Goal: Task Accomplishment & Management: Use online tool/utility

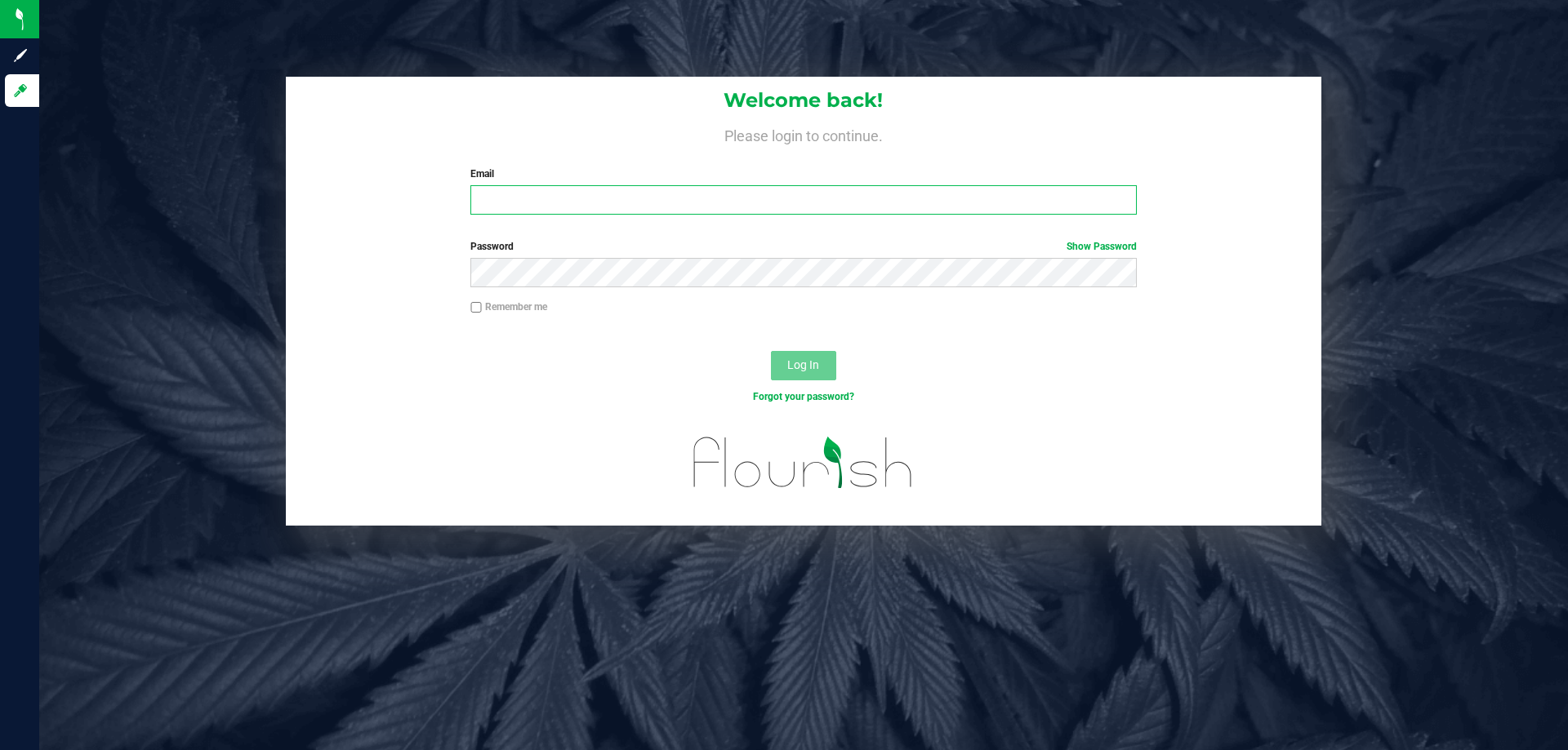
click at [523, 210] on input "Email" at bounding box center [803, 200] width 666 height 29
type input "[EMAIL_ADDRESS][DOMAIN_NAME]"
click at [771, 351] on button "Log In" at bounding box center [803, 365] width 65 height 29
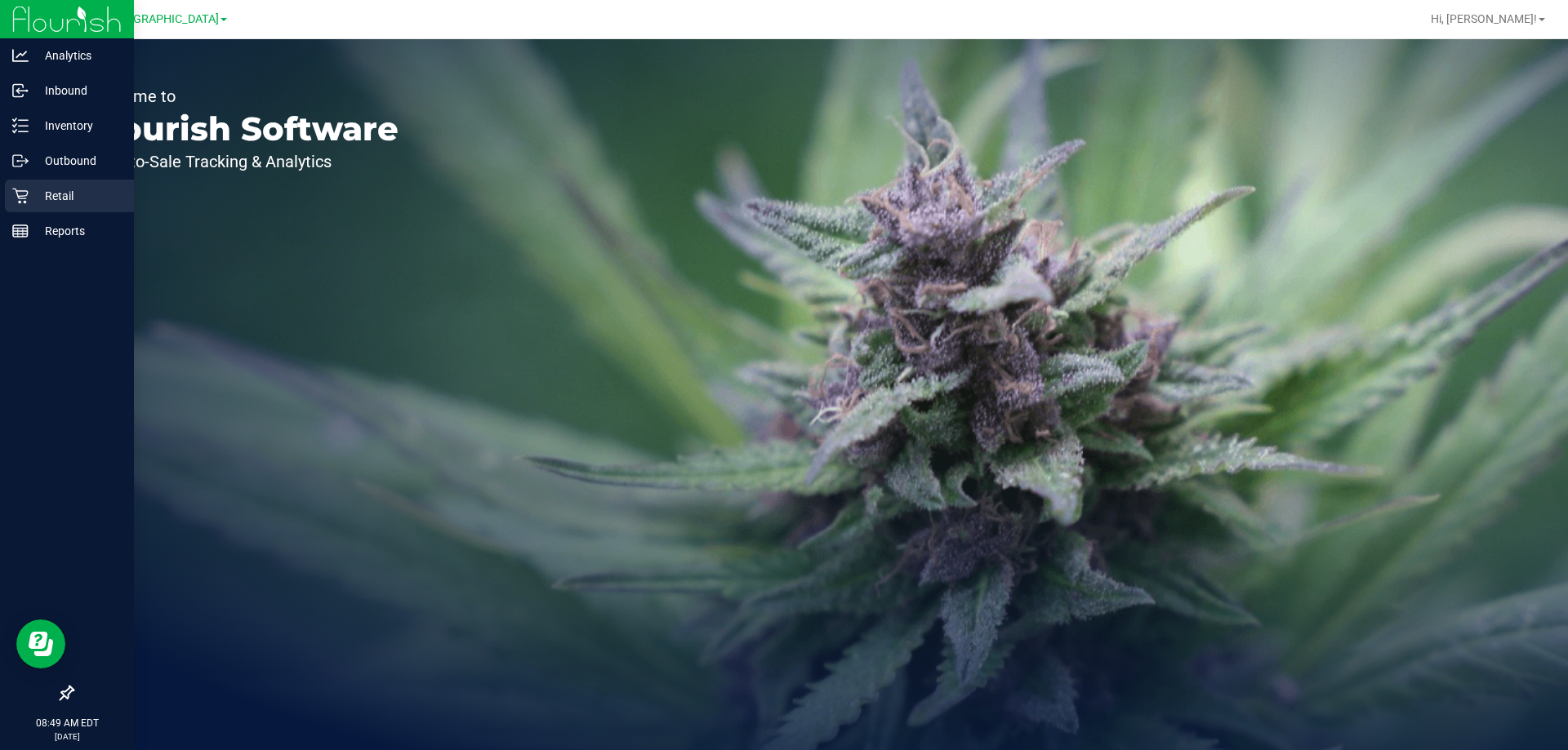
click at [52, 191] on p "Retail" at bounding box center [77, 196] width 98 height 19
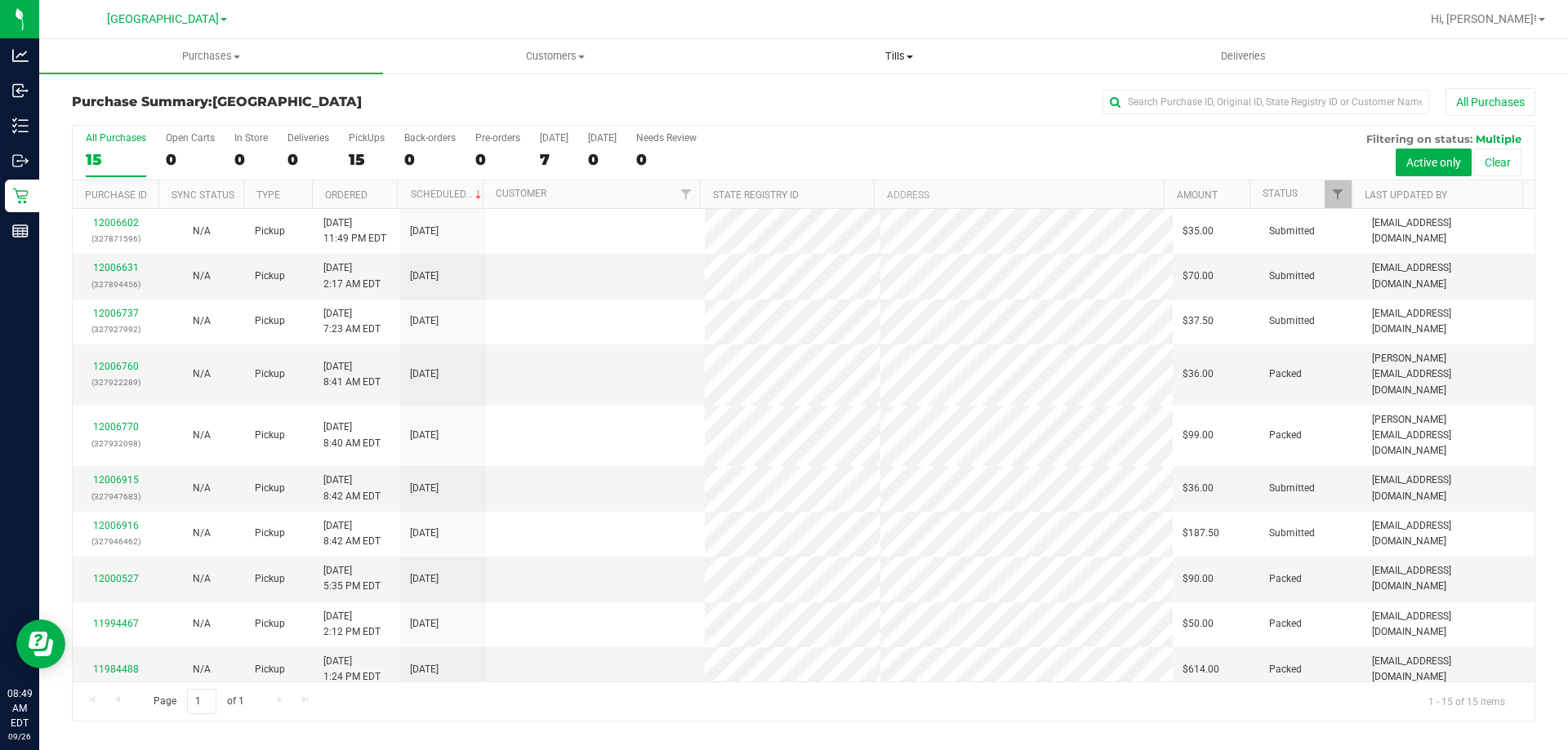
click at [908, 55] on span at bounding box center [910, 56] width 7 height 3
click at [863, 94] on li "Manage tills" at bounding box center [899, 99] width 344 height 19
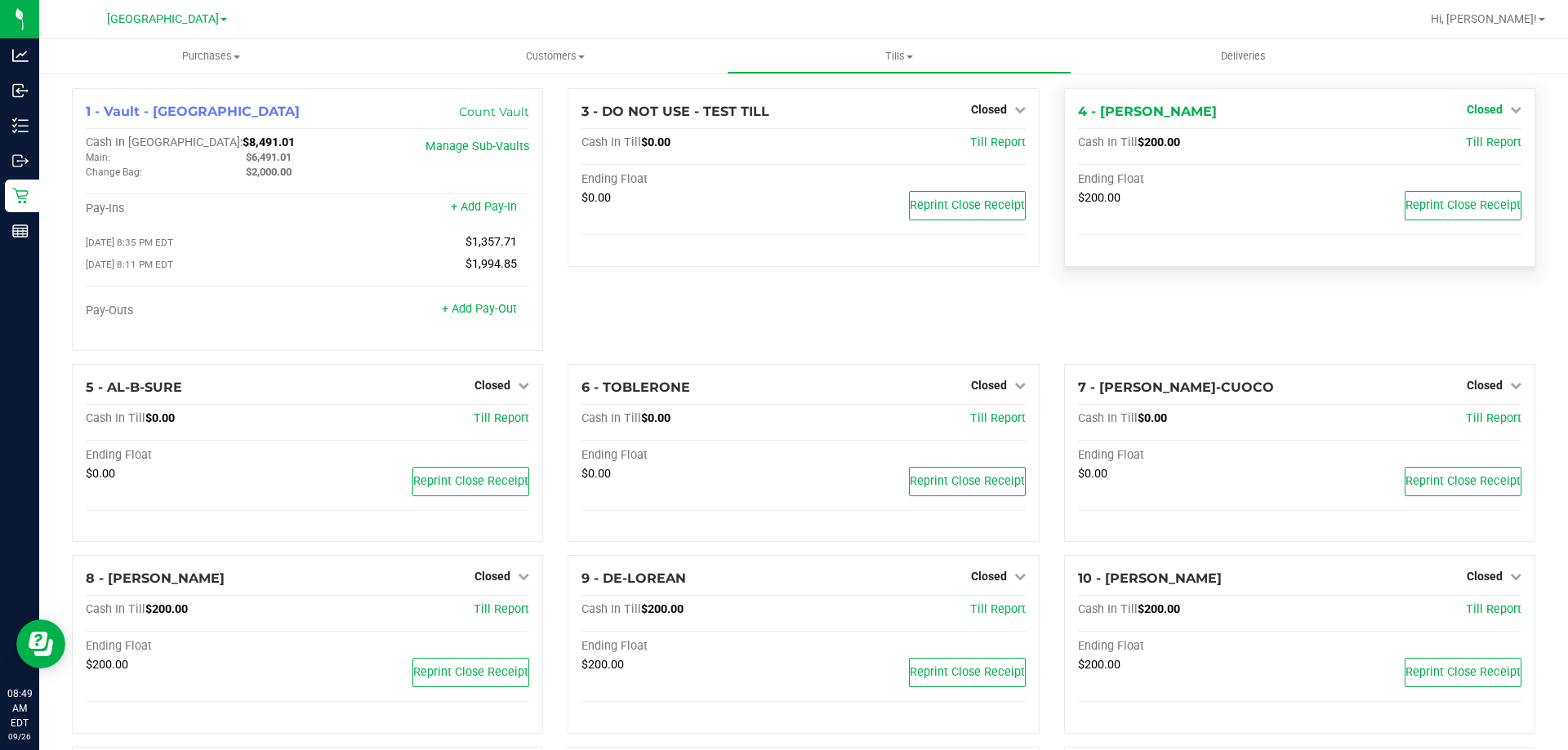
click at [1477, 115] on span "Closed" at bounding box center [1484, 109] width 36 height 13
click at [1465, 144] on link "Open Till" at bounding box center [1484, 143] width 44 height 13
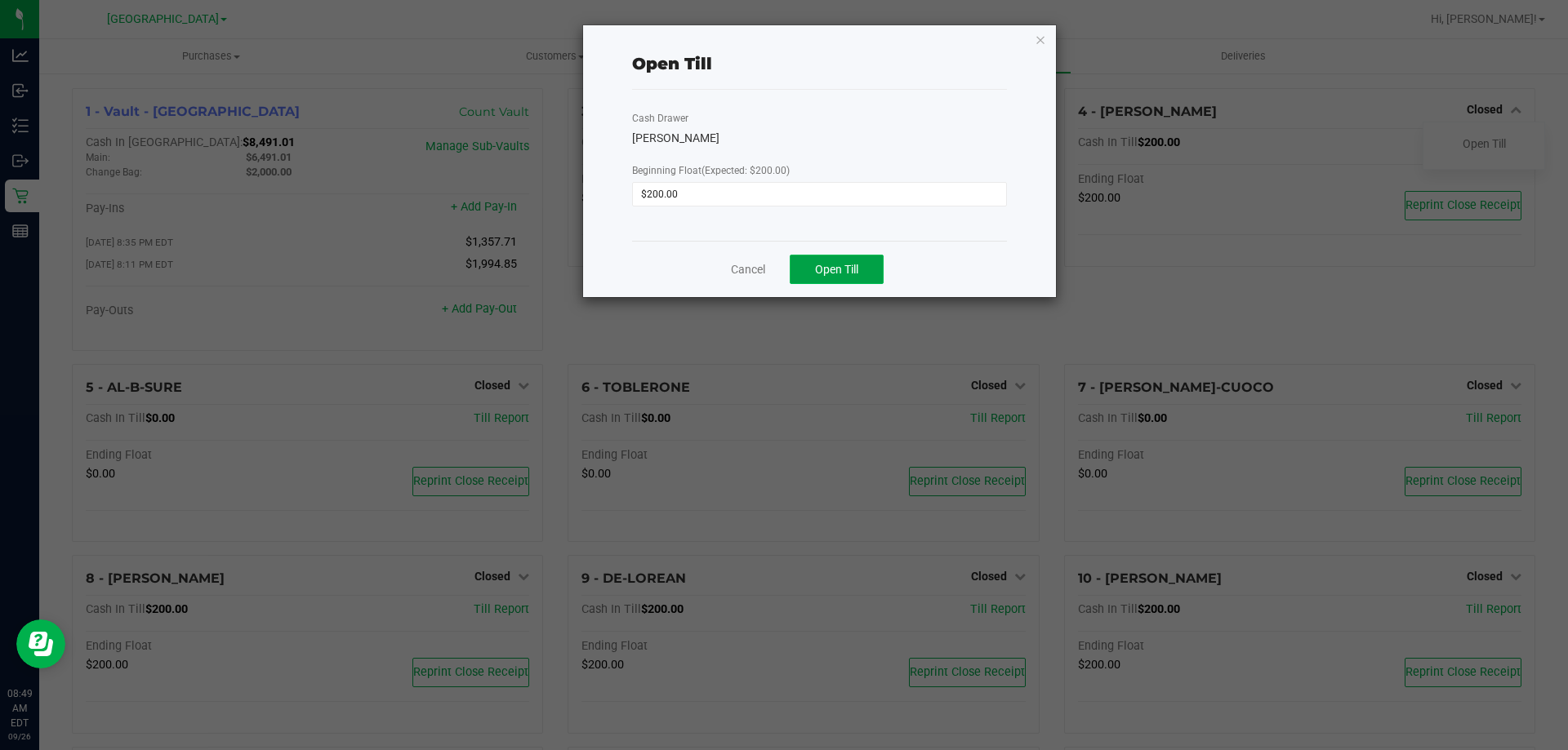
click at [854, 284] on button "Open Till" at bounding box center [837, 269] width 94 height 29
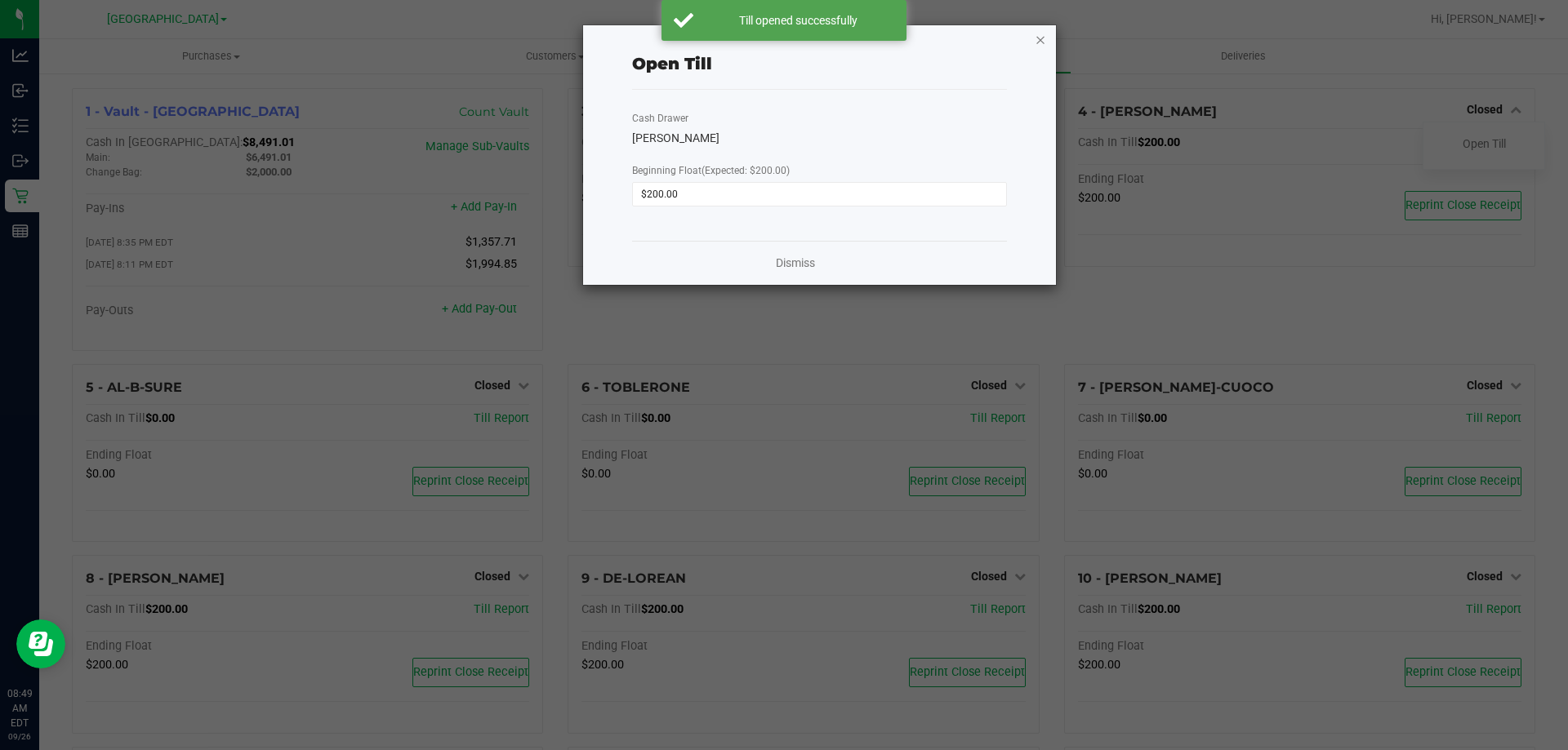
click at [1041, 40] on icon "button" at bounding box center [1041, 39] width 12 height 19
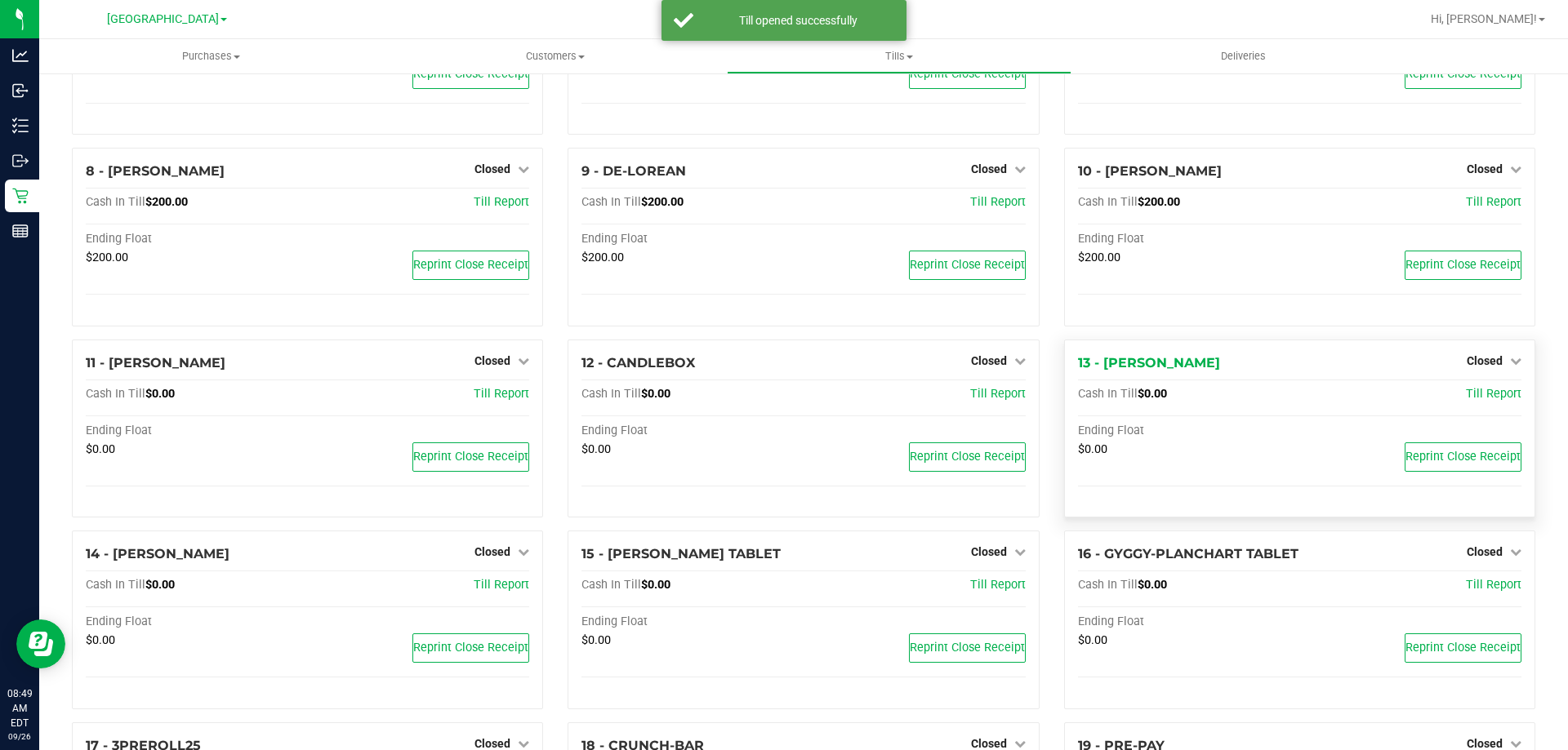
scroll to position [408, 0]
click at [1485, 171] on span "Closed" at bounding box center [1484, 167] width 36 height 13
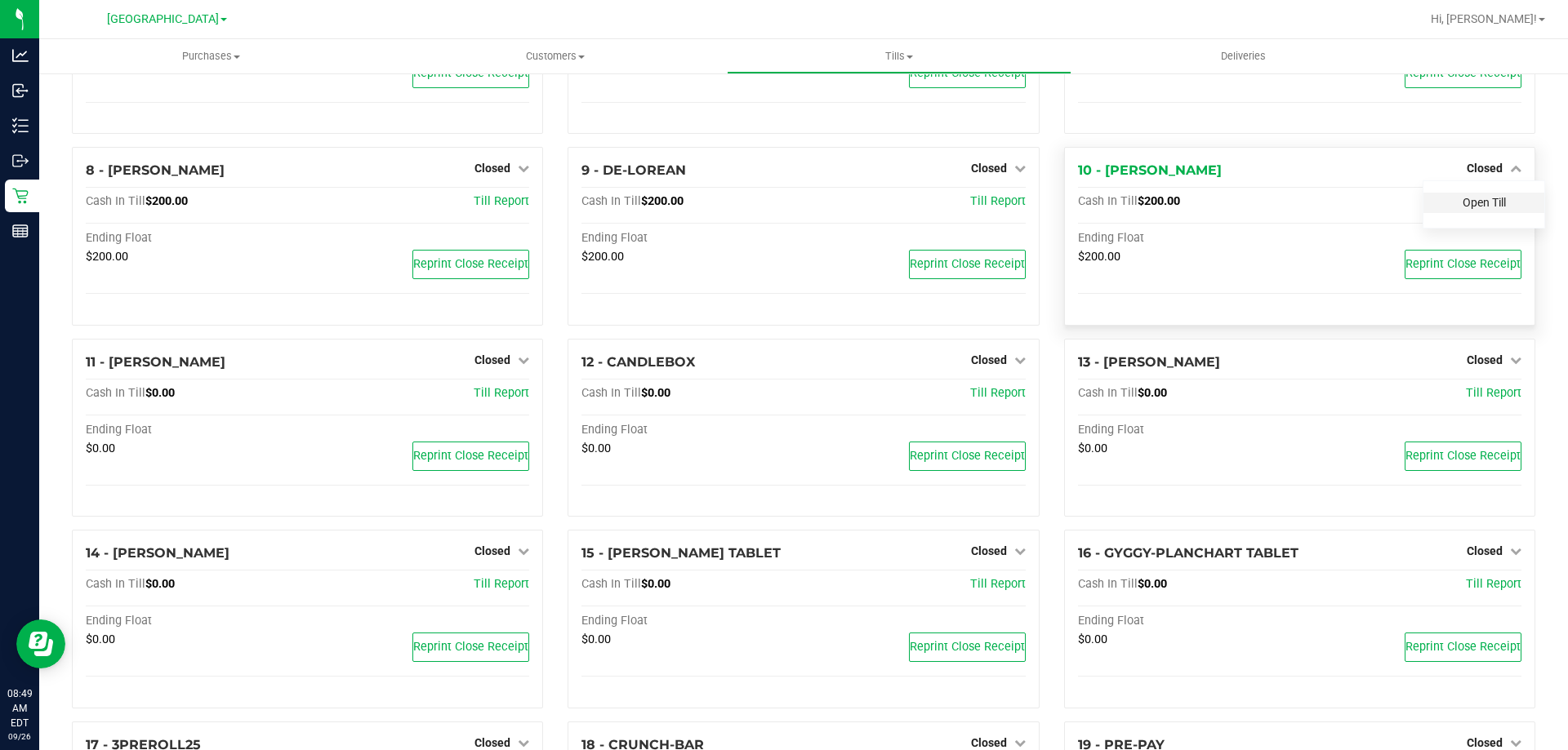
click at [1475, 201] on link "Open Till" at bounding box center [1484, 202] width 44 height 13
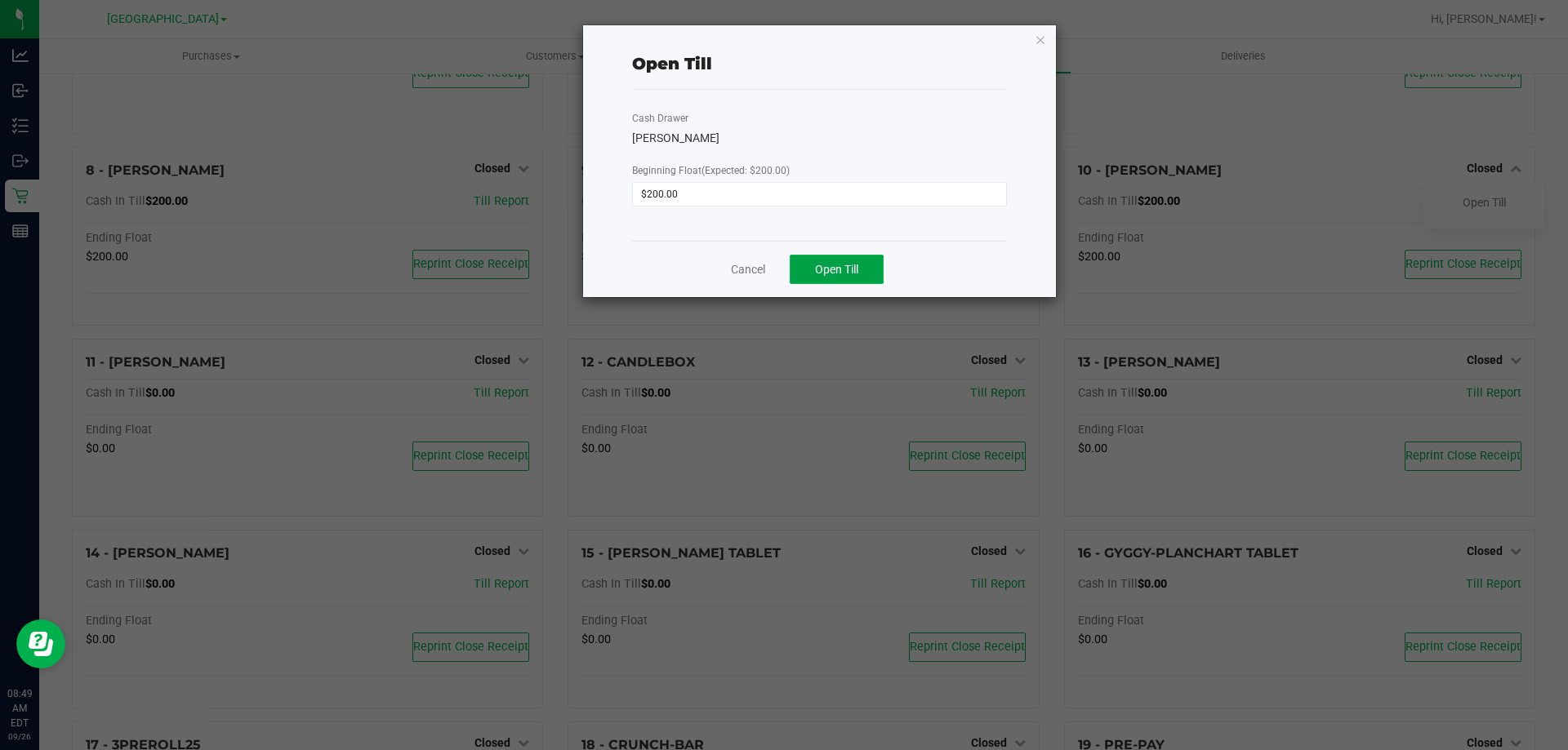
click at [866, 260] on button "Open Till" at bounding box center [837, 269] width 94 height 29
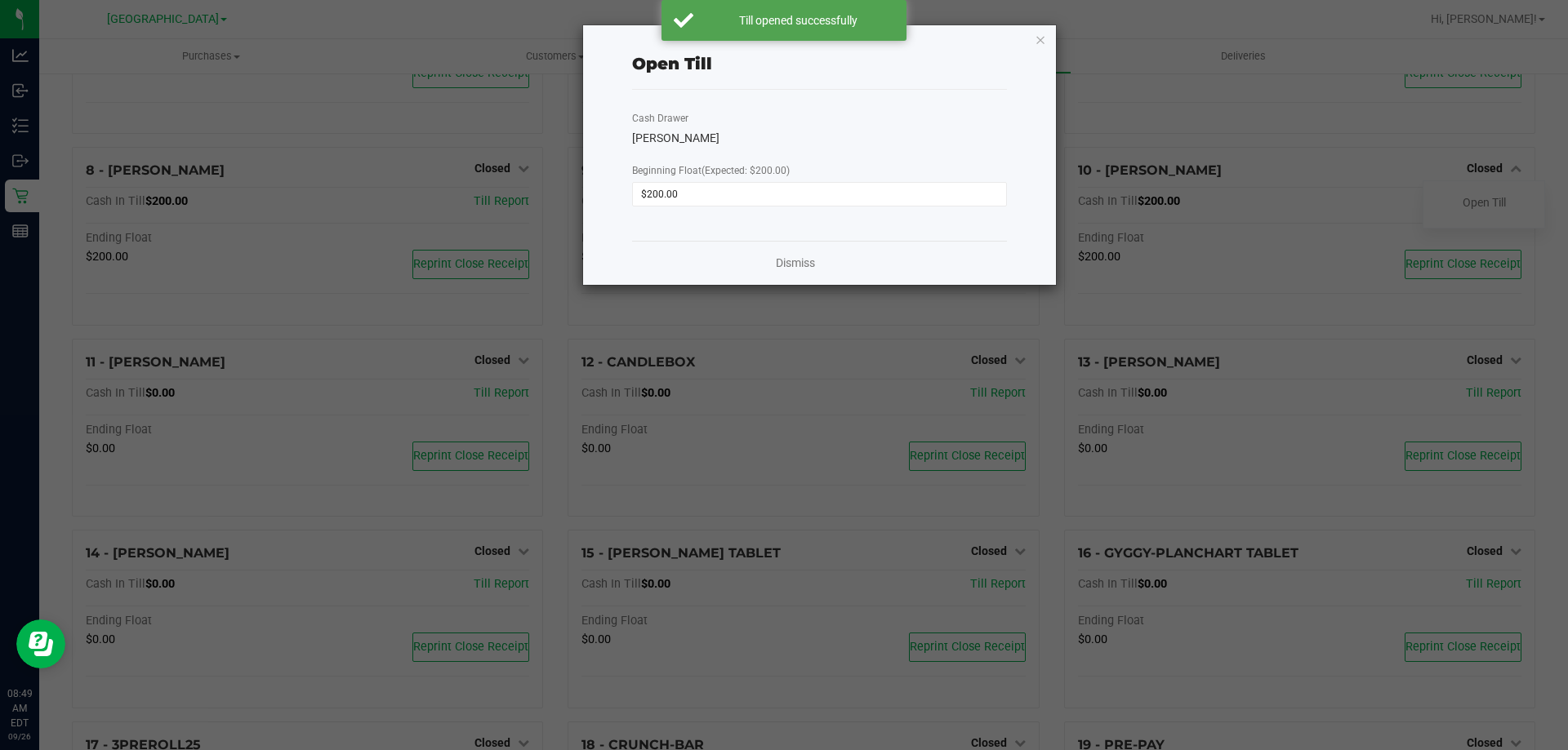
click at [1046, 36] on div "Open Till Cash Drawer [PERSON_NAME] Beginning Float (Expected: $200.00) $200.00…" at bounding box center [819, 154] width 473 height 259
click at [1037, 38] on icon "button" at bounding box center [1041, 39] width 12 height 19
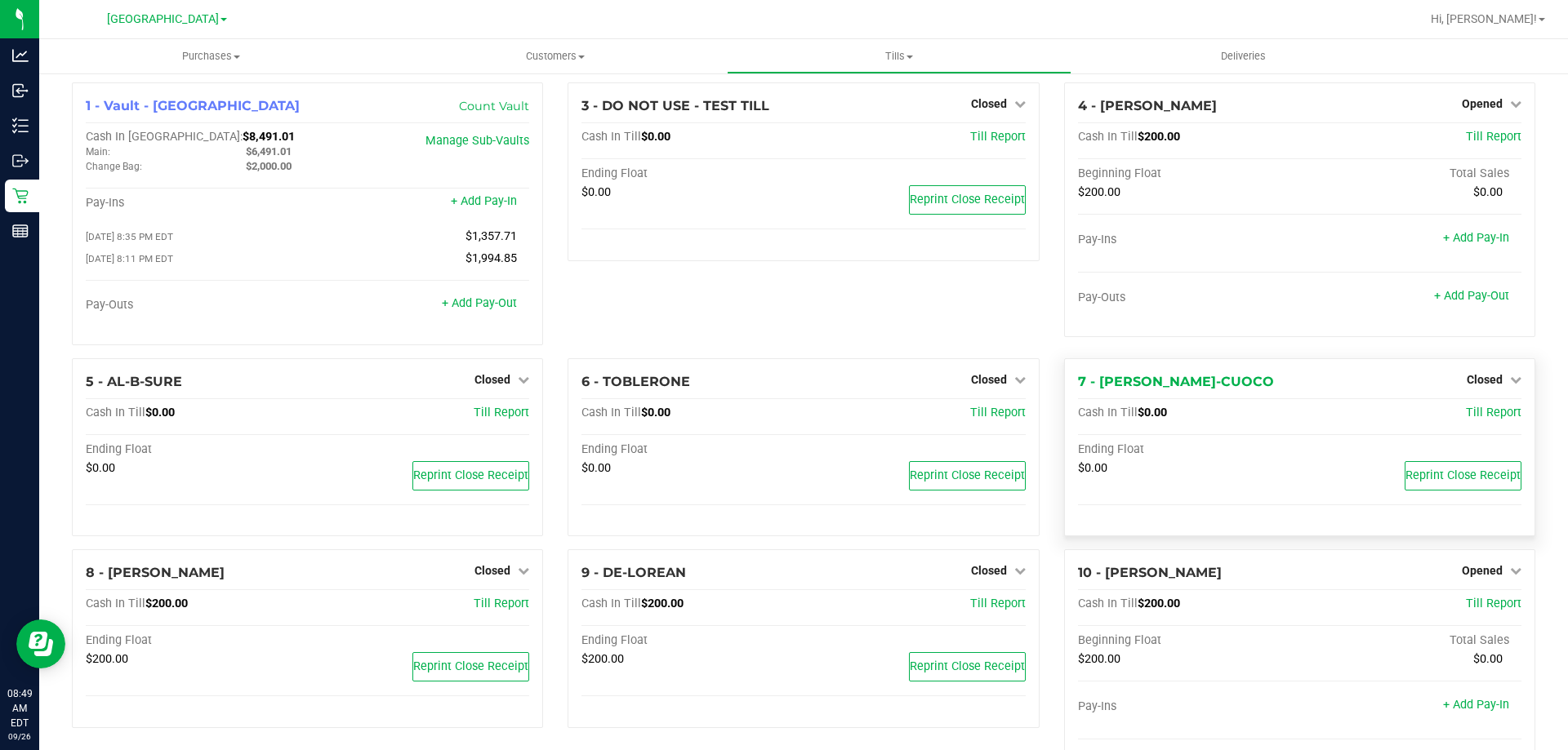
scroll to position [0, 0]
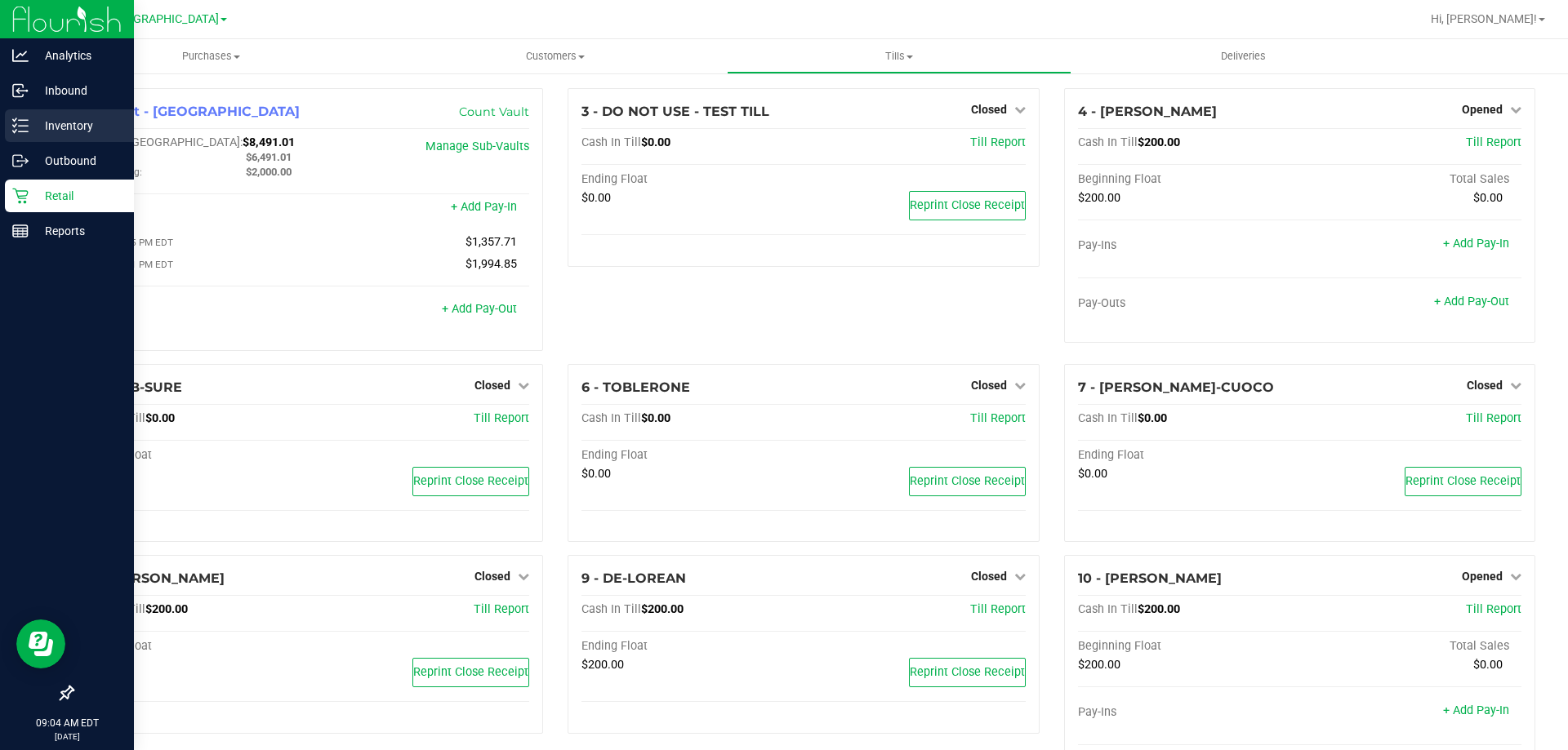
click at [23, 128] on icon at bounding box center [20, 125] width 17 height 17
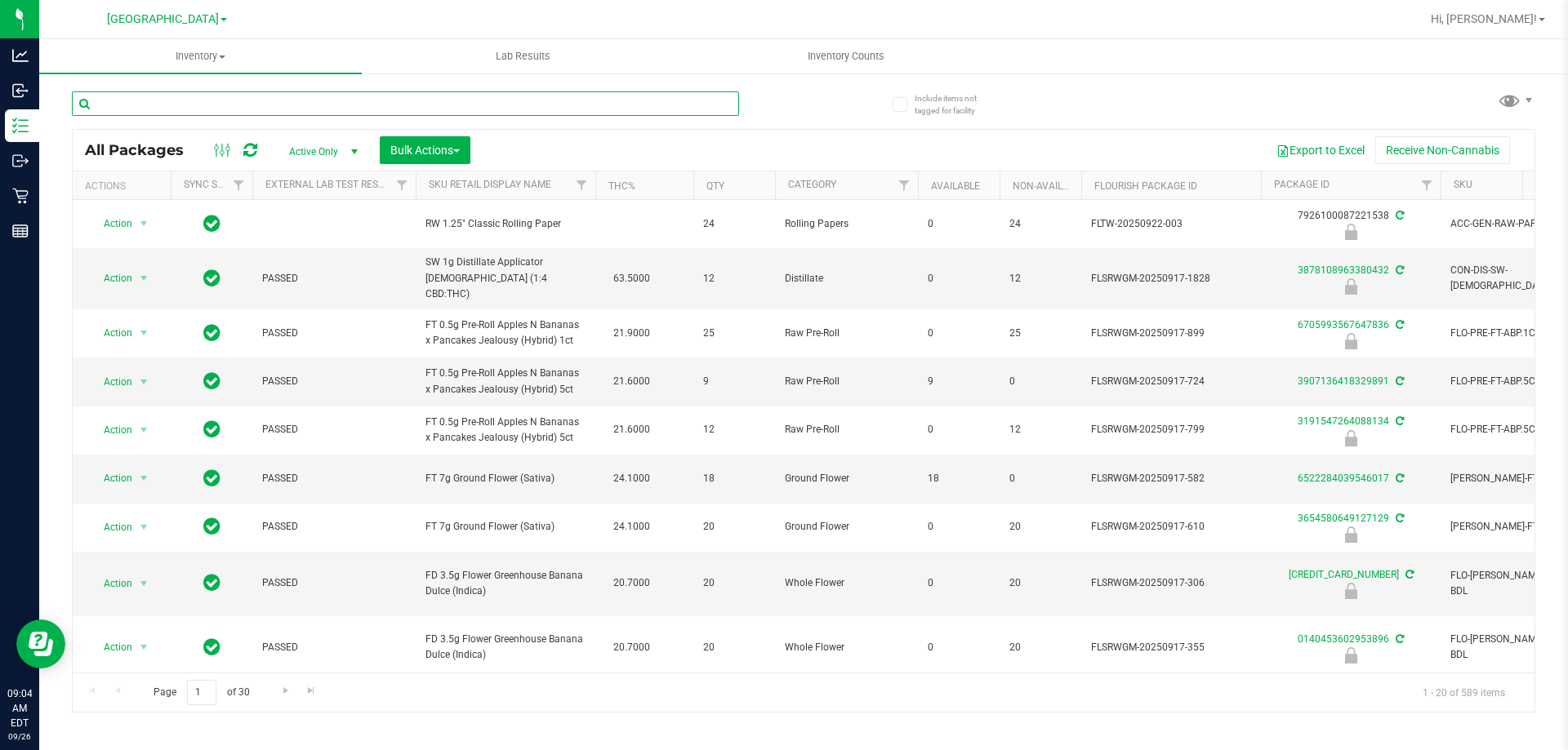
click at [282, 104] on input "text" at bounding box center [405, 103] width 667 height 24
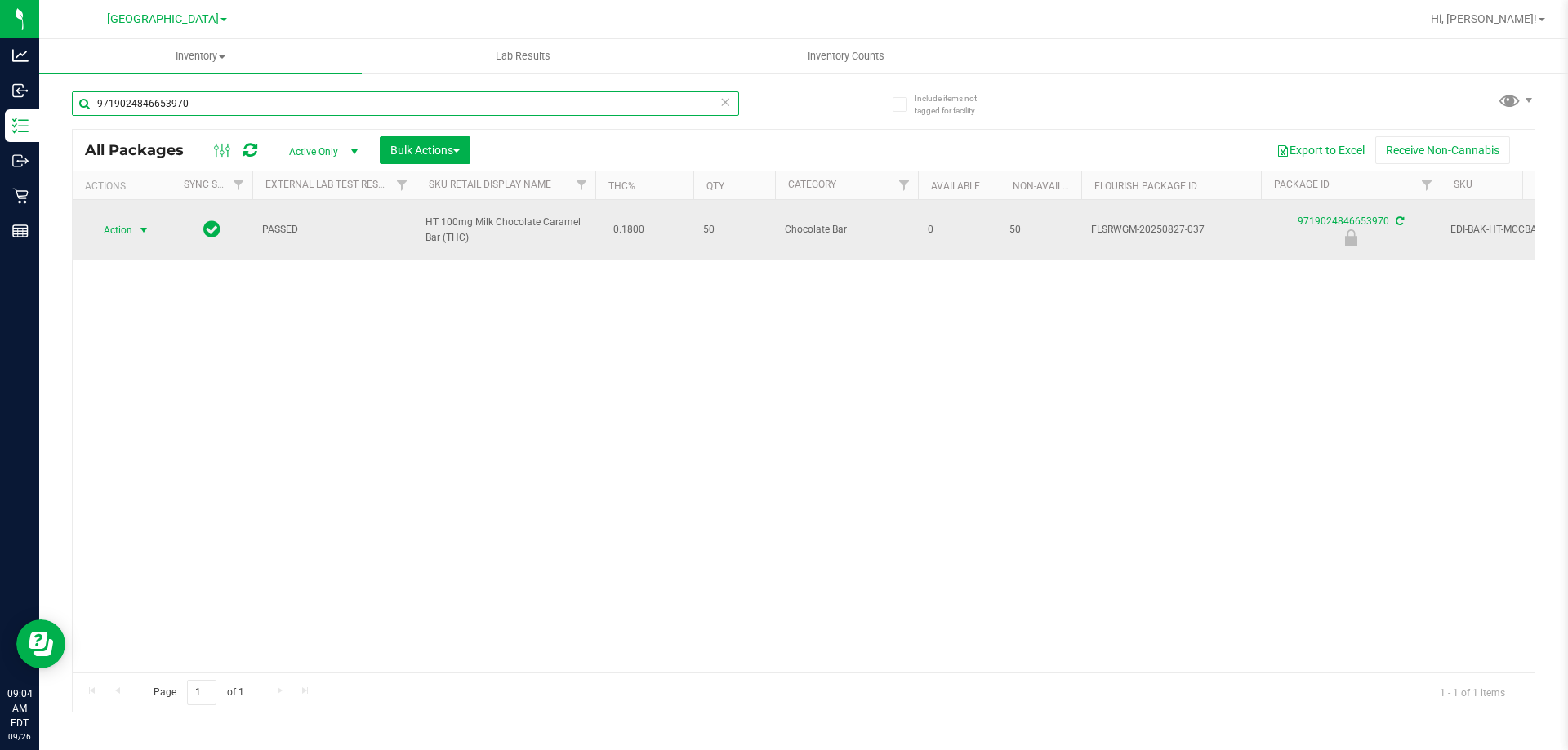
type input "9719024846653970"
click at [115, 237] on span "Action" at bounding box center [111, 230] width 44 height 23
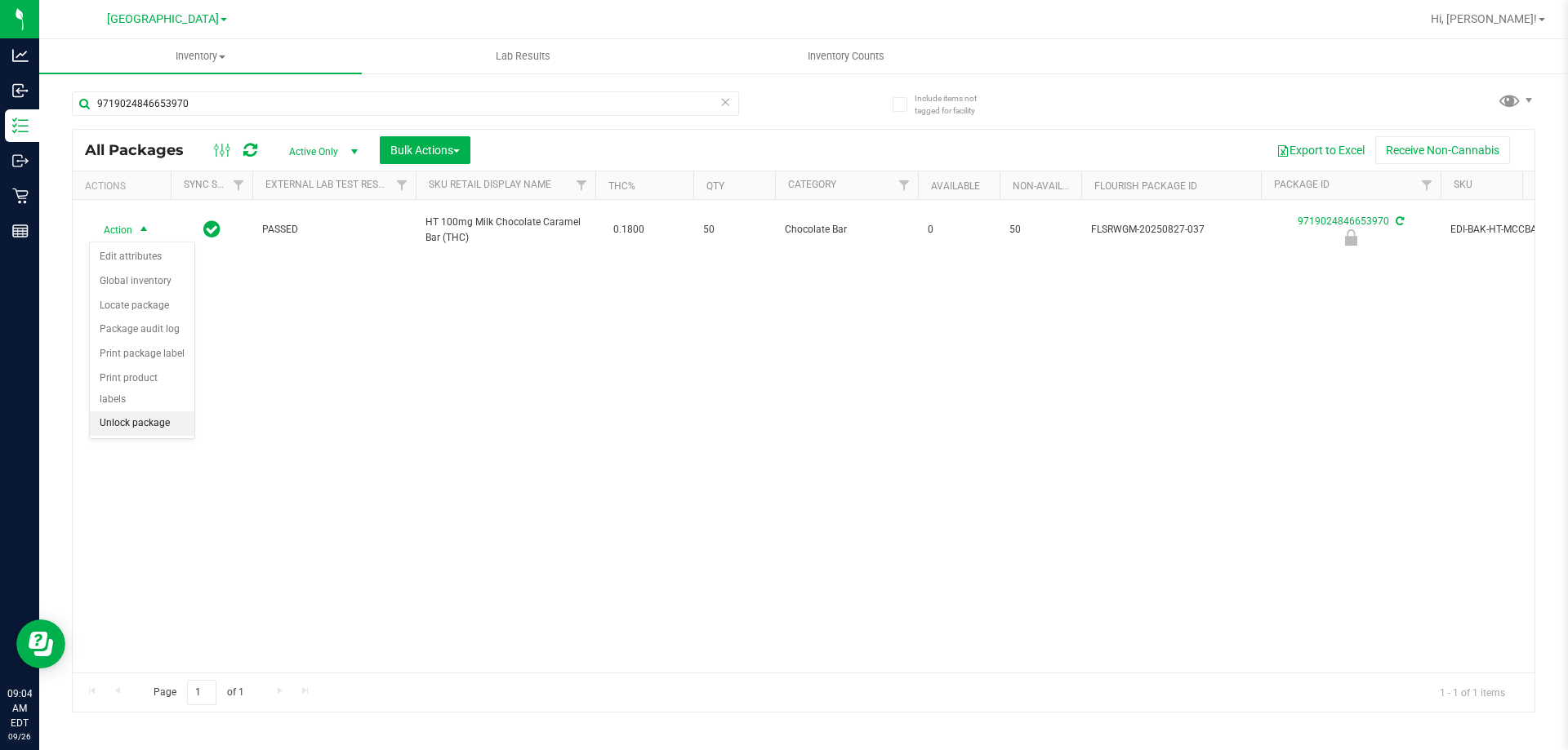
click at [131, 411] on li "Unlock package" at bounding box center [142, 423] width 105 height 24
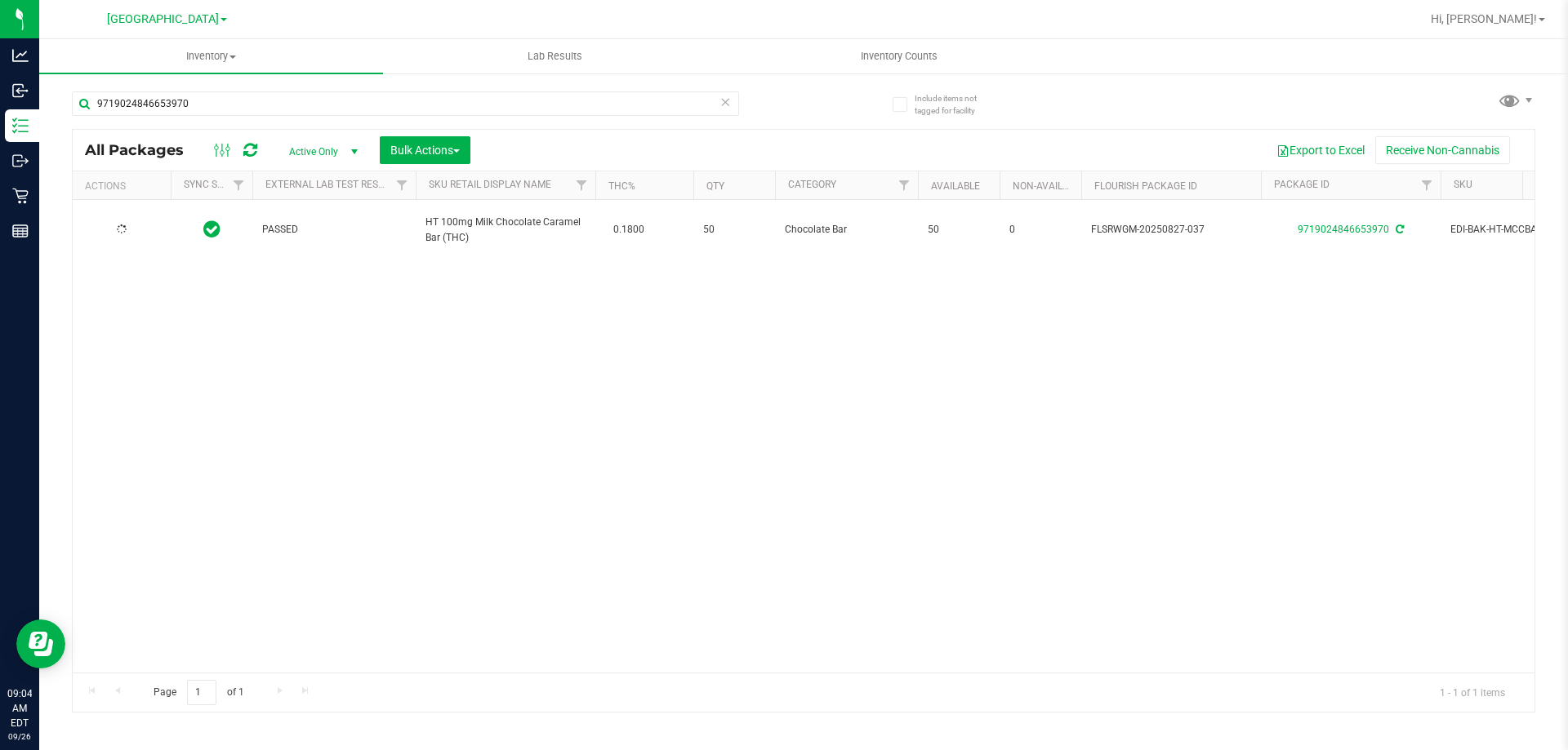
type input "[DATE]"
click at [307, 100] on input "9719024846653970" at bounding box center [405, 103] width 667 height 24
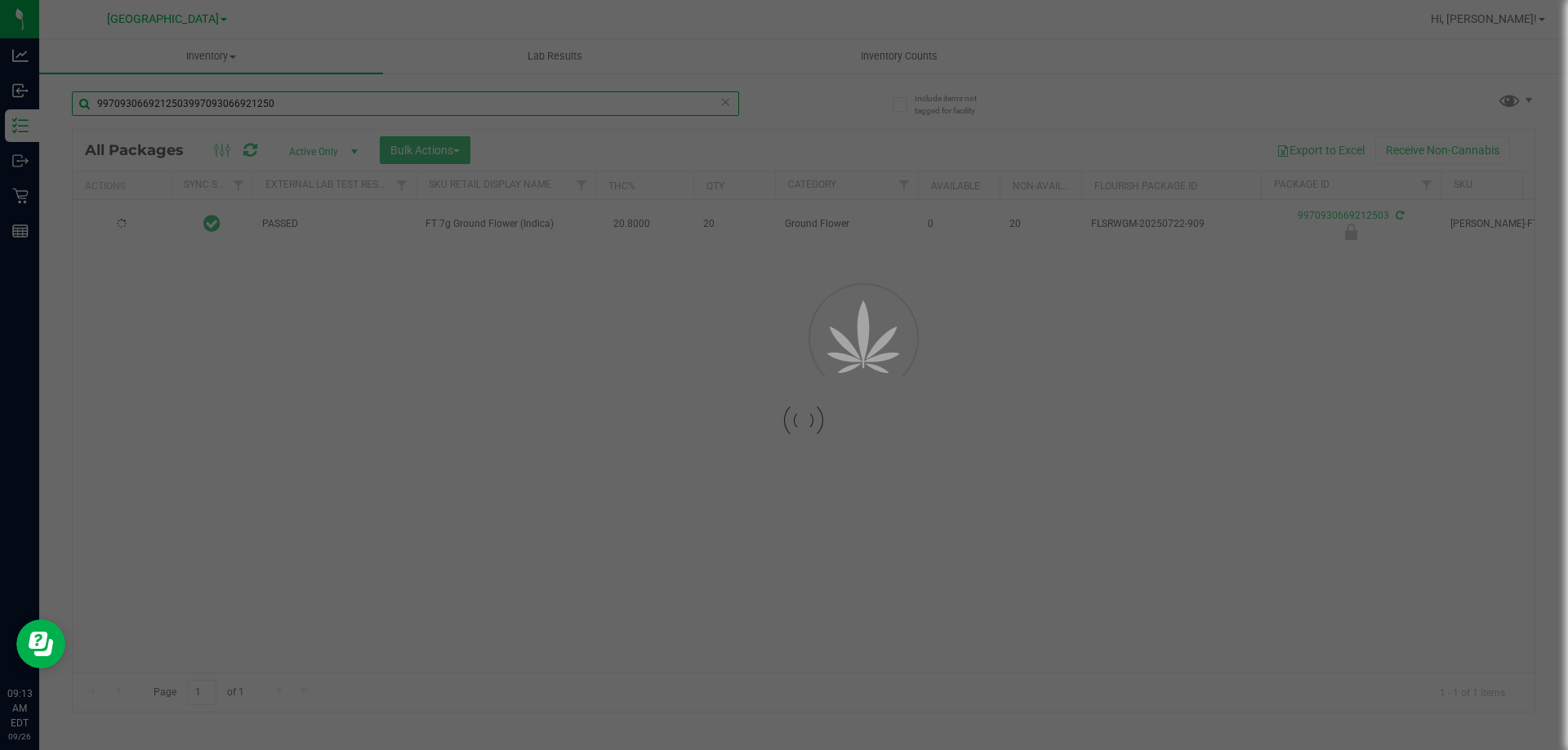
type input "99709306692125039970930669212503"
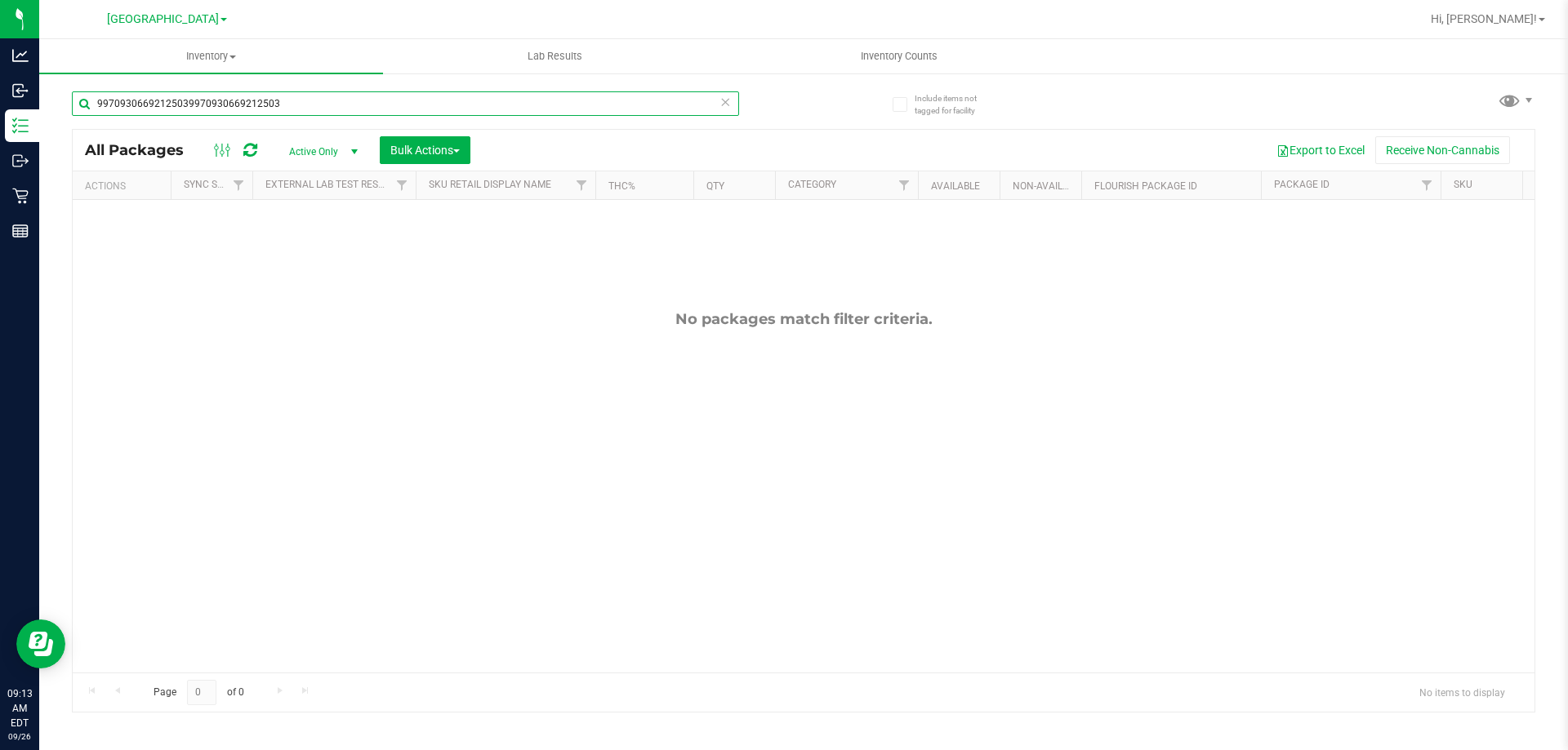
click at [338, 104] on input "99709306692125039970930669212503" at bounding box center [405, 103] width 667 height 24
click at [339, 105] on input "99709306692125039970930669212503" at bounding box center [405, 103] width 667 height 24
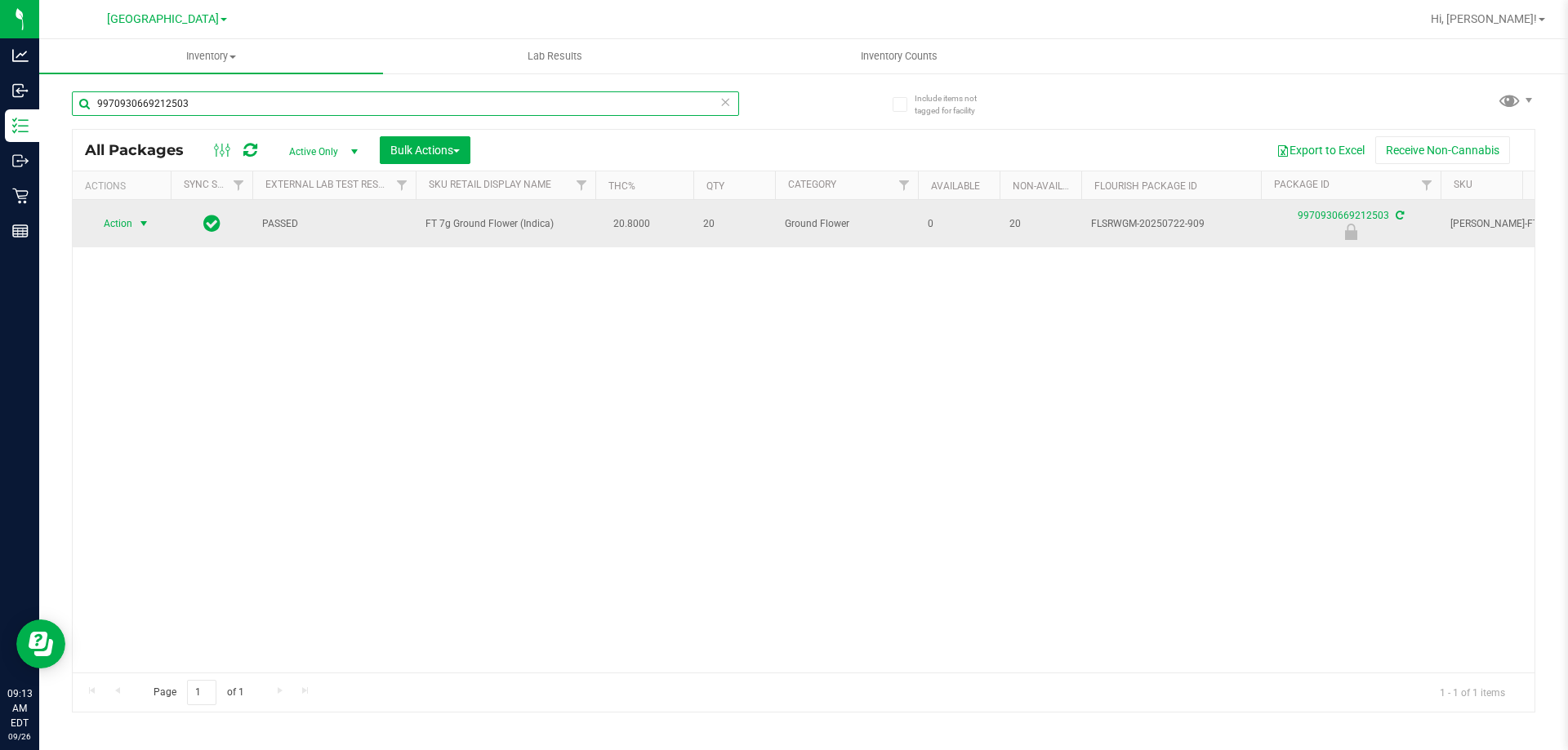
type input "9970930669212503"
click at [128, 227] on span "Action" at bounding box center [111, 223] width 44 height 23
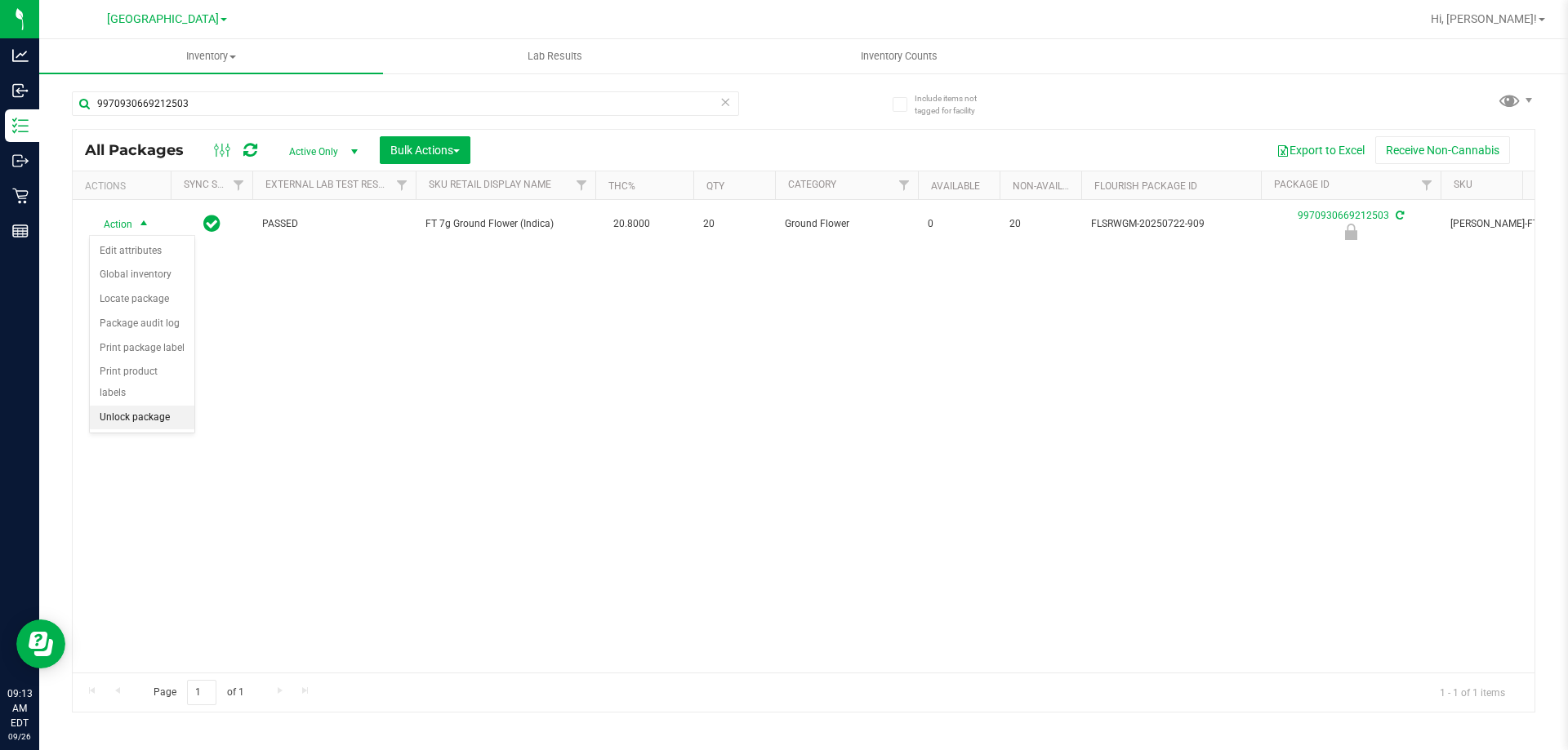
click at [138, 406] on li "Unlock package" at bounding box center [142, 418] width 105 height 24
click at [376, 89] on div "9970930669212503" at bounding box center [437, 103] width 732 height 52
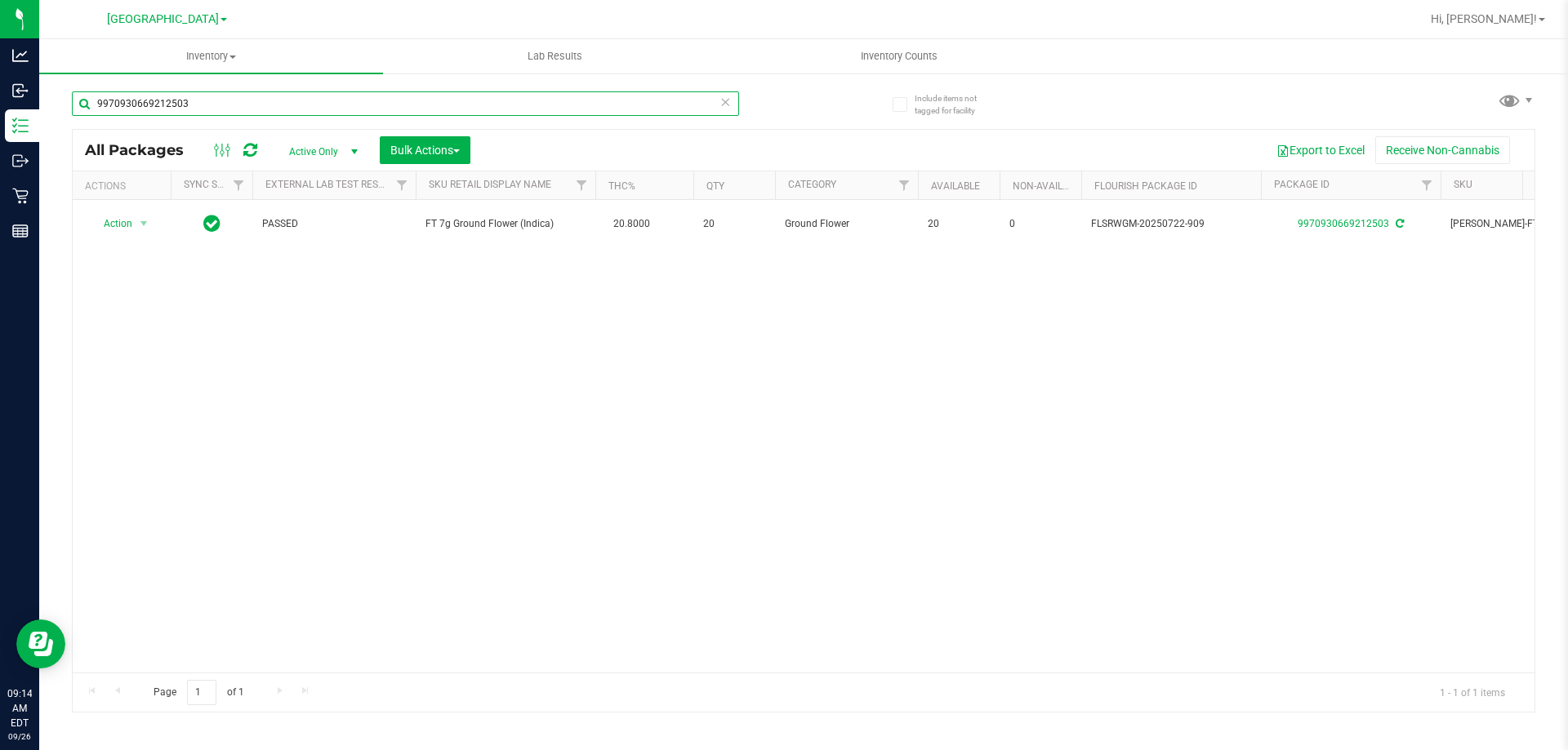
click at [374, 96] on input "9970930669212503" at bounding box center [405, 103] width 667 height 24
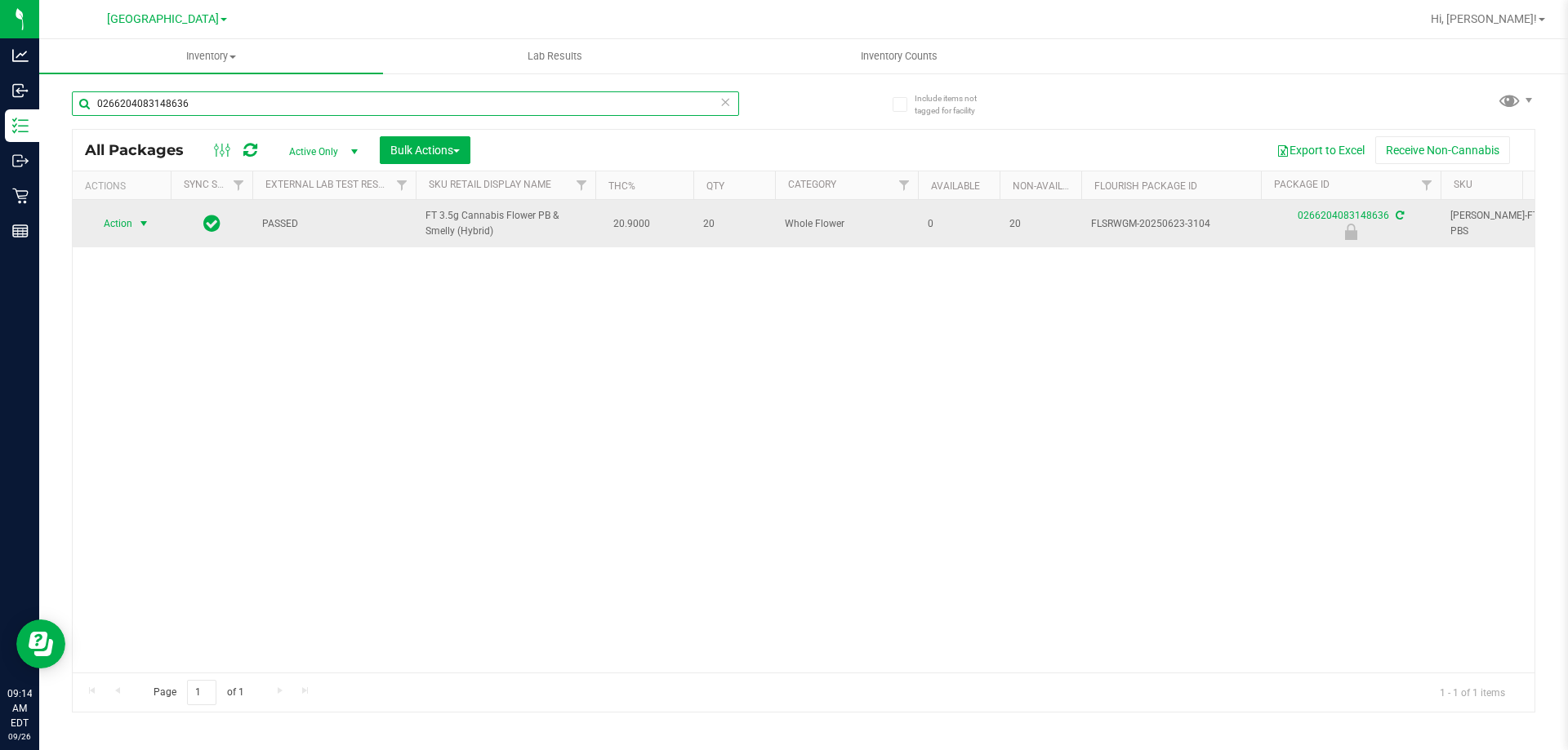
type input "0266204083148636"
click at [137, 225] on span "select" at bounding box center [143, 223] width 13 height 13
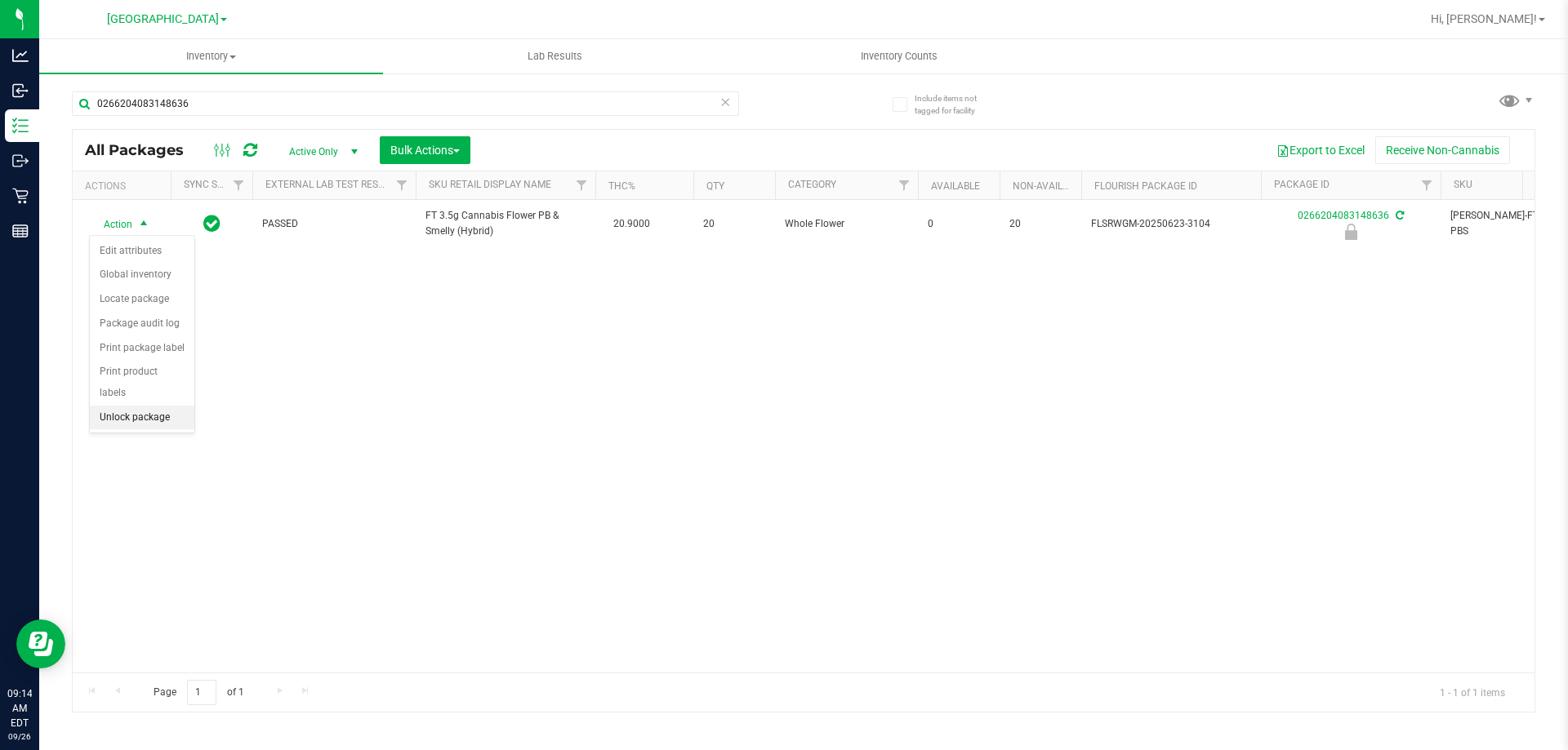
click at [143, 406] on li "Unlock package" at bounding box center [142, 418] width 105 height 24
